Goal: Find specific page/section

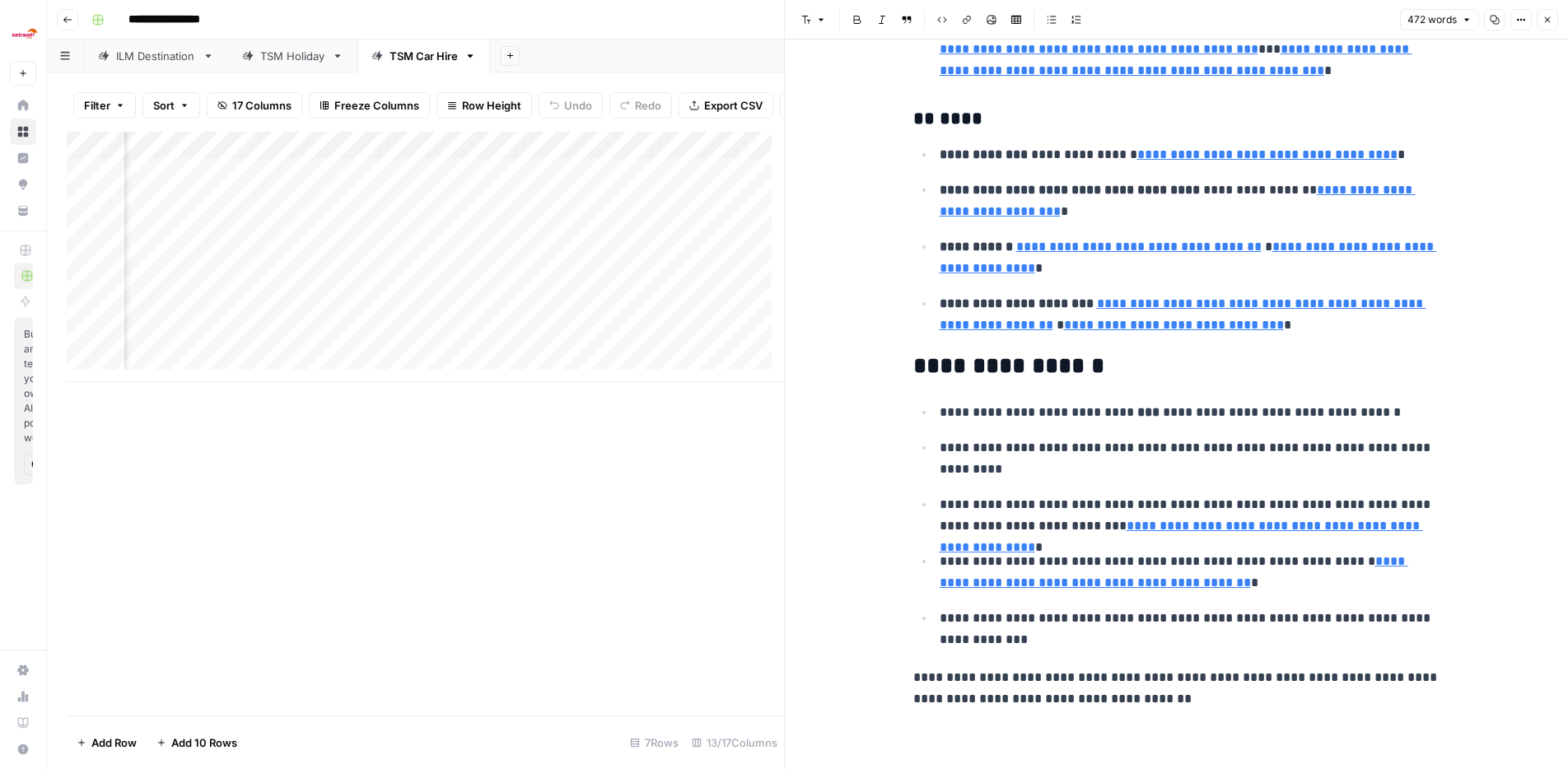
scroll to position [1114, 0]
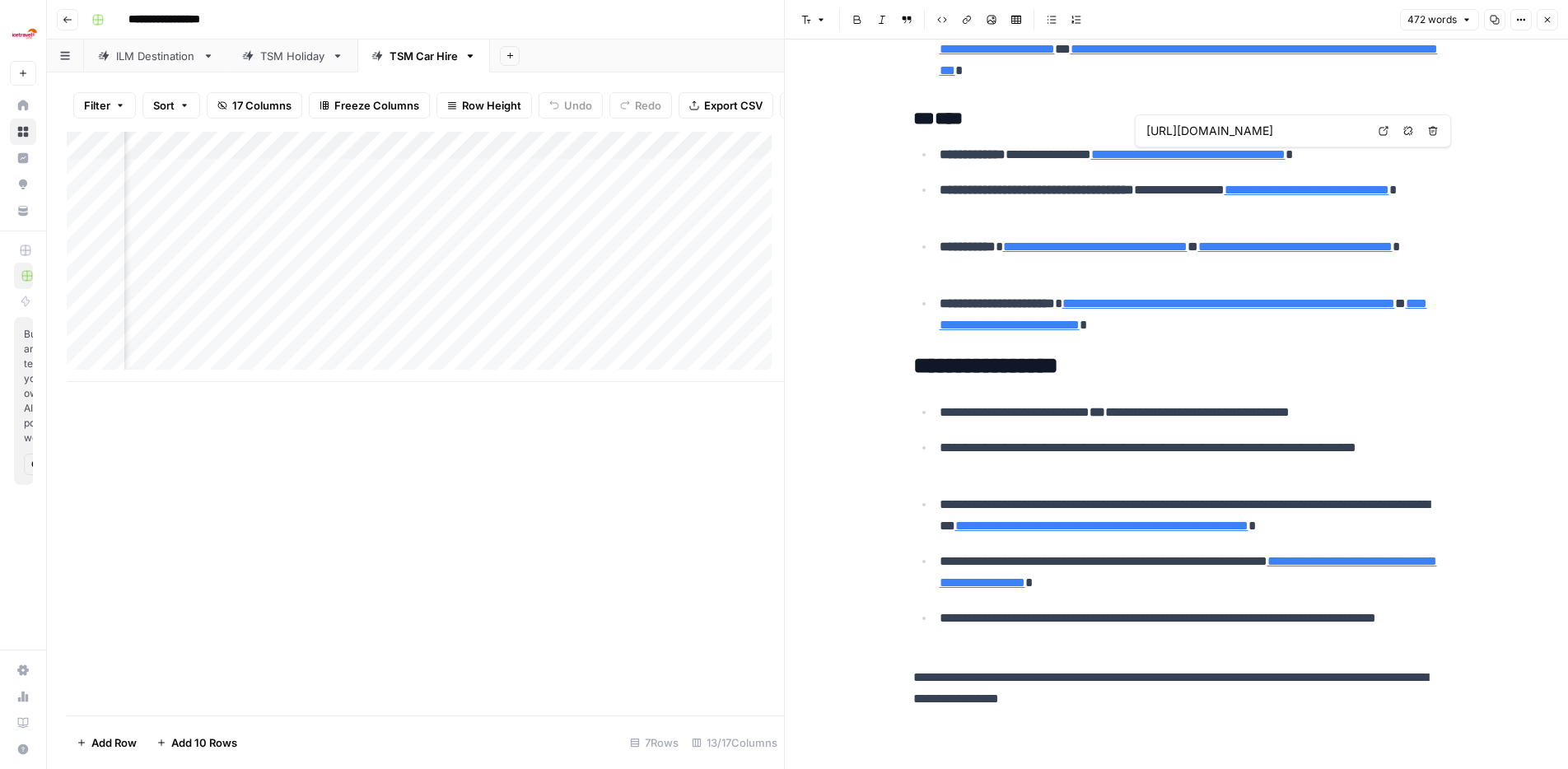
click at [1542, 21] on icon "button" at bounding box center [1547, 20] width 9 height 9
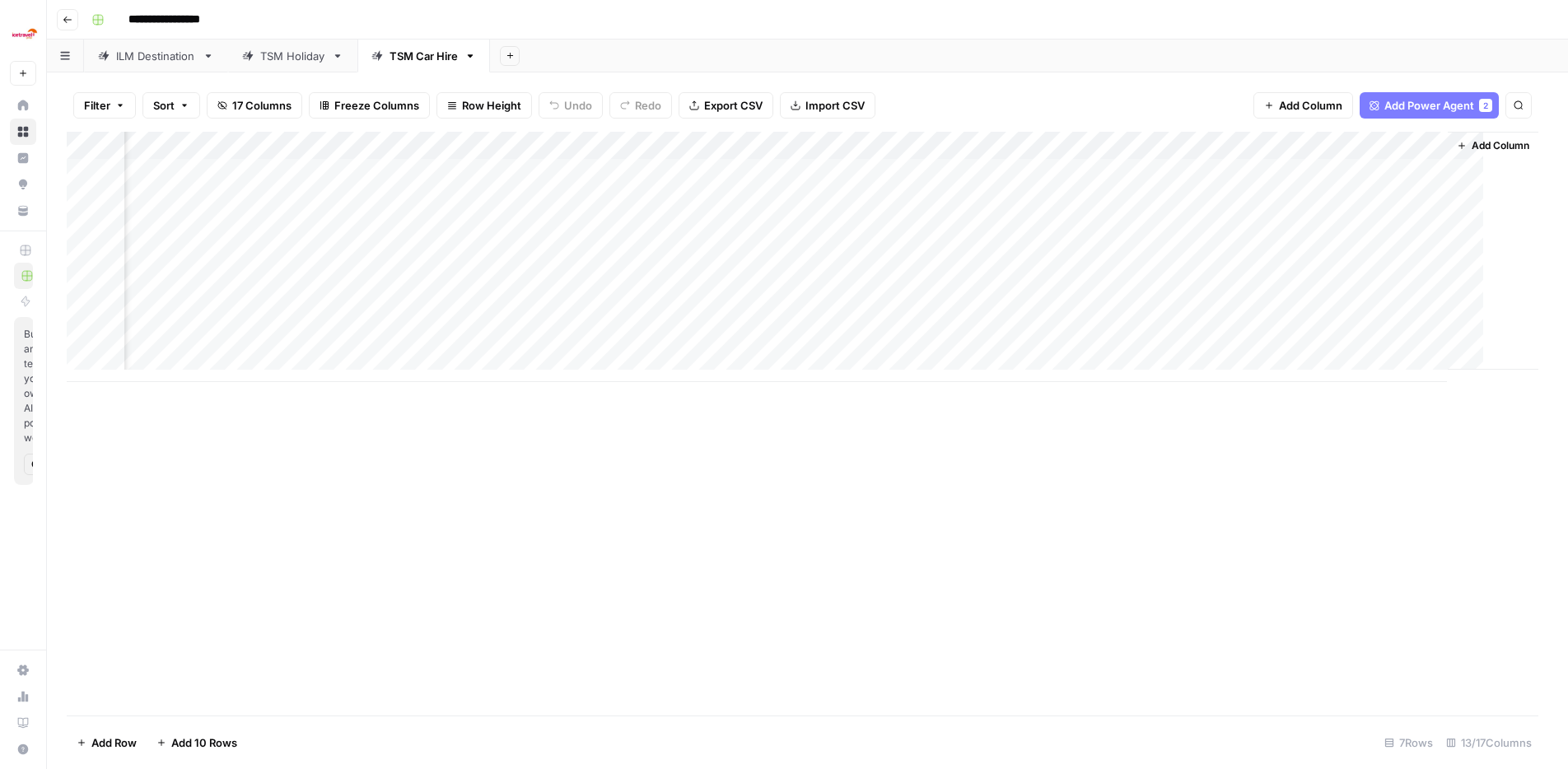
scroll to position [0, 836]
click at [151, 60] on div "ILM Destination" at bounding box center [156, 56] width 80 height 16
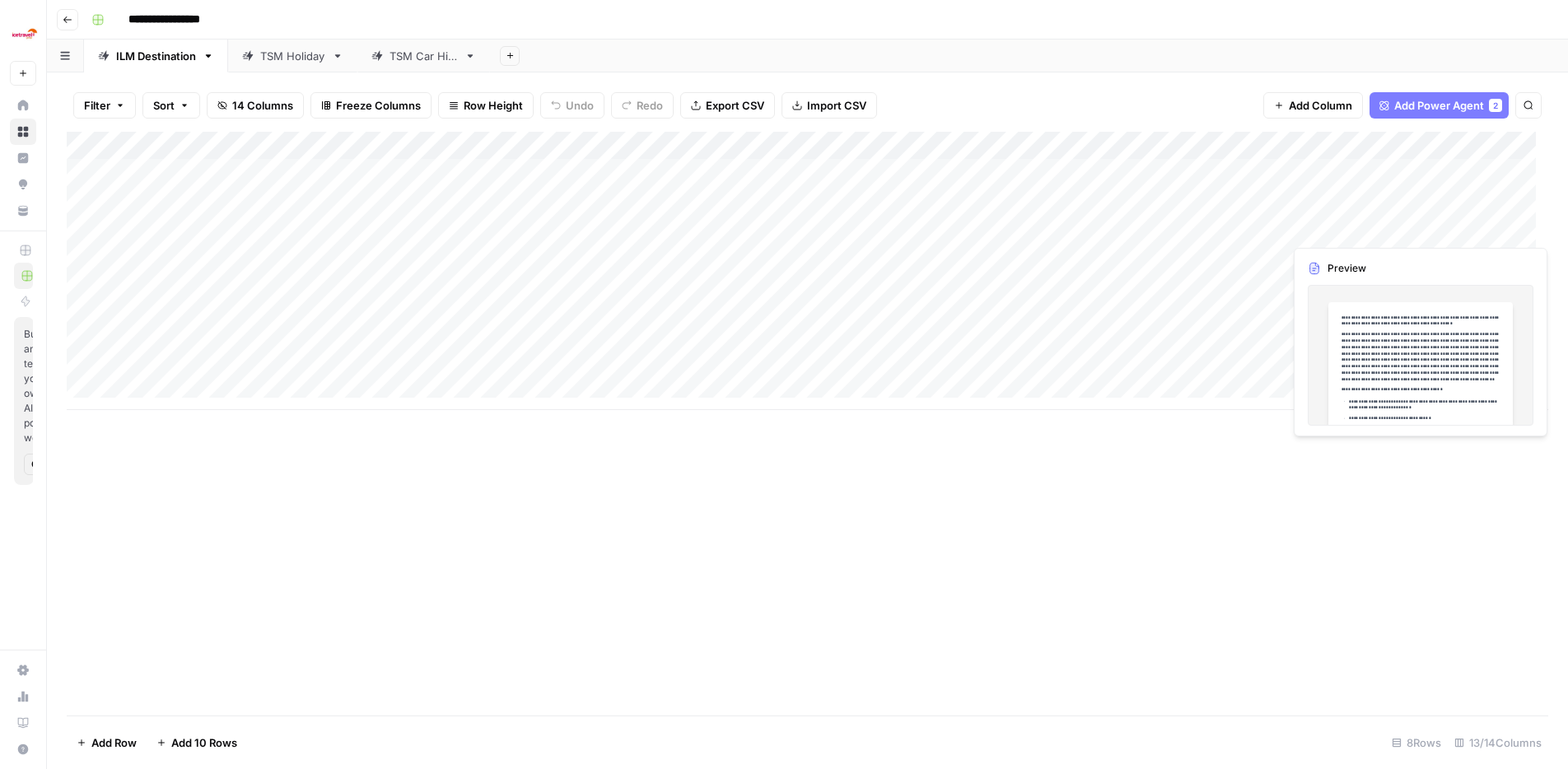
click at [1448, 228] on div "Add Column" at bounding box center [808, 270] width 1481 height 279
